Goal: Find specific page/section

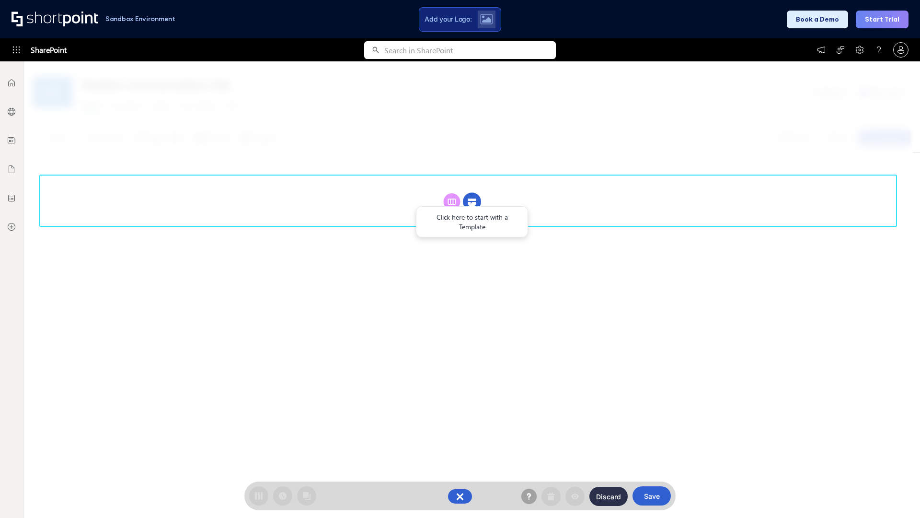
click at [472, 201] on circle at bounding box center [472, 202] width 18 height 18
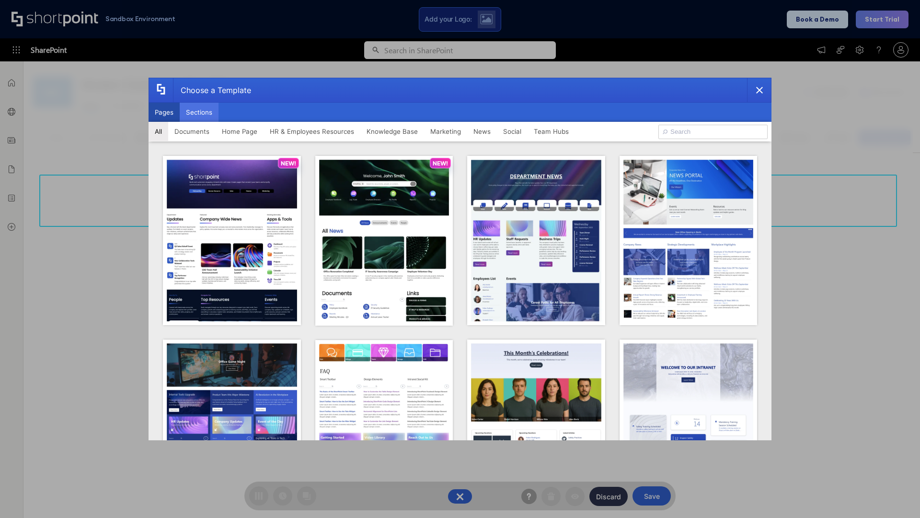
click at [199, 112] on button "Sections" at bounding box center [199, 112] width 39 height 19
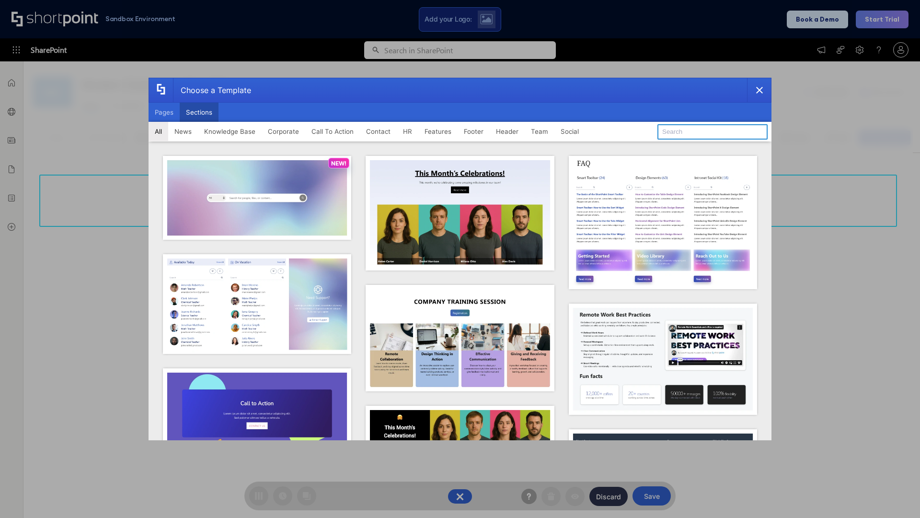
type input "Knowledge Base"
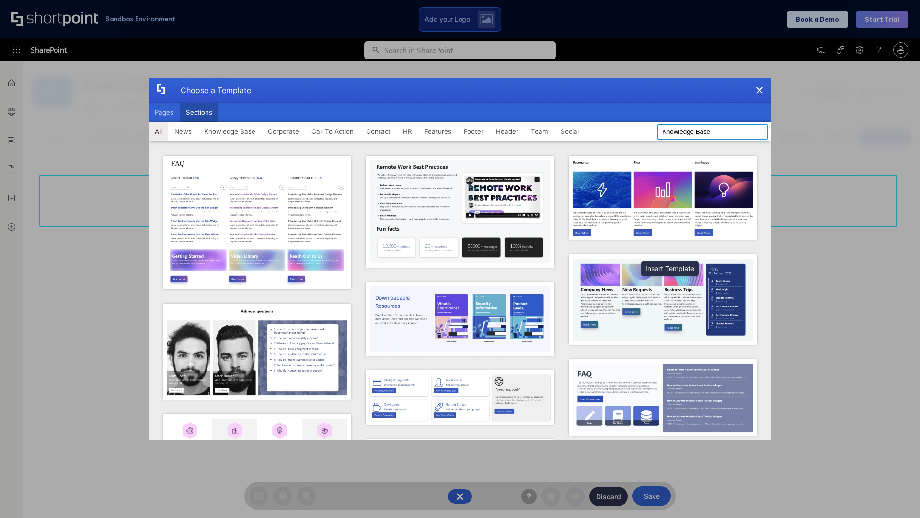
scroll to position [220, 0]
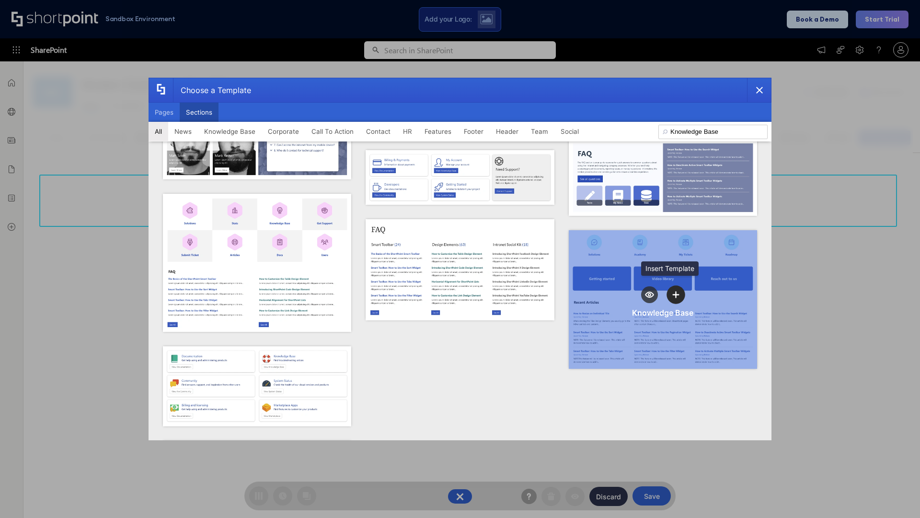
click at [673, 291] on icon "template selector" at bounding box center [676, 294] width 7 height 7
